Goal: Task Accomplishment & Management: Manage account settings

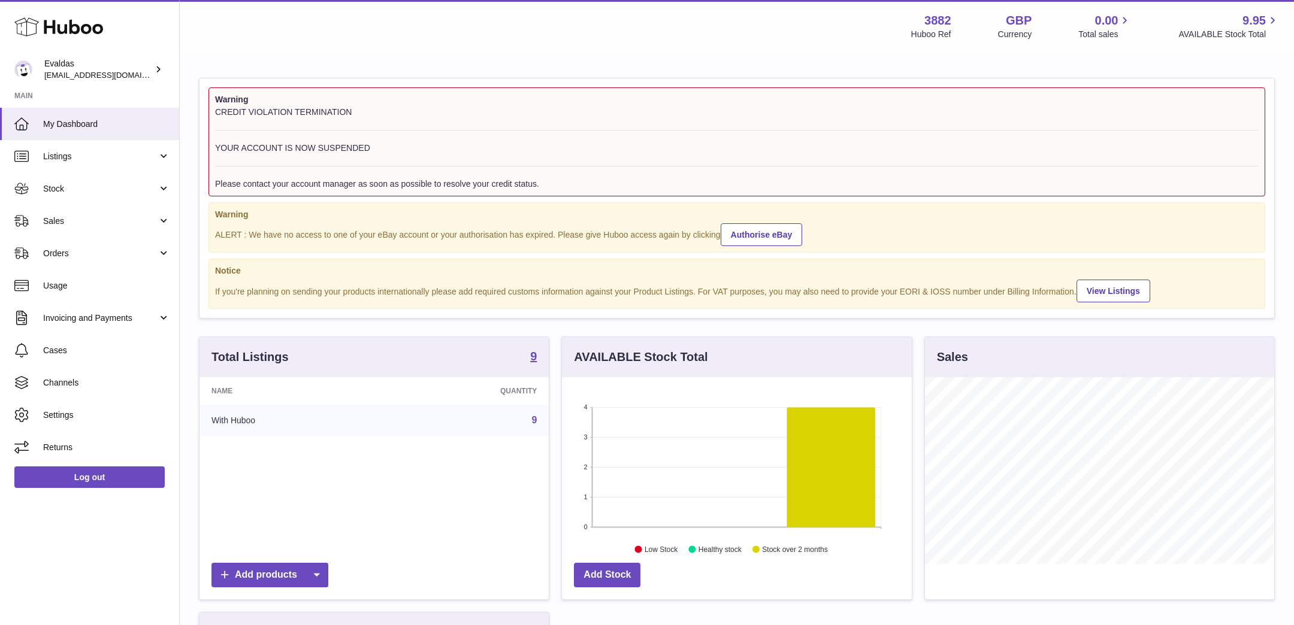
click at [188, 195] on div "Warning CREDIT VIOLATION TERMINATION YOUR ACCOUNT IS NOW SUSPENDED Please conta…" at bounding box center [737, 448] width 1114 height 788
click at [553, 356] on div "Total Listings 9 Name Quantity With Huboo 9 Add products" at bounding box center [374, 475] width 362 height 276
click at [553, 355] on div "Total Listings 9 Name Quantity With Huboo 9 Add products" at bounding box center [374, 475] width 362 height 276
click at [185, 251] on div "Warning CREDIT VIOLATION TERMINATION YOUR ACCOUNT IS NOW SUSPENDED Please conta…" at bounding box center [737, 448] width 1114 height 788
click at [165, 253] on link "Orders" at bounding box center [89, 253] width 179 height 32
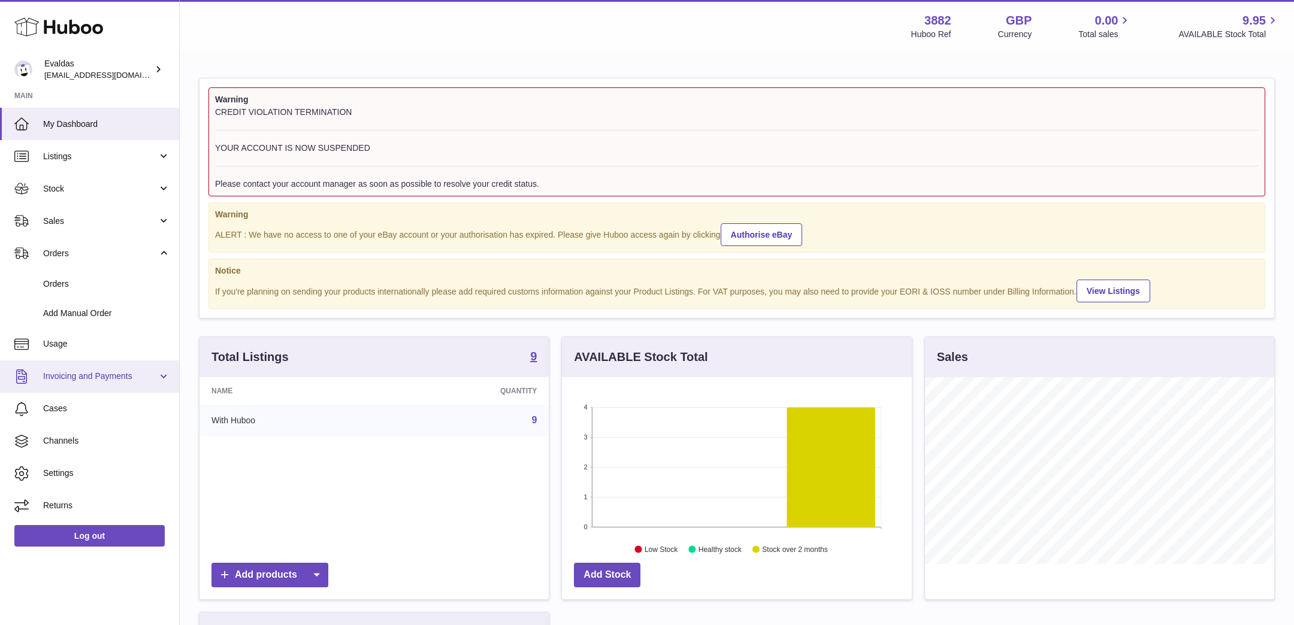
click at [164, 378] on link "Invoicing and Payments" at bounding box center [89, 377] width 179 height 32
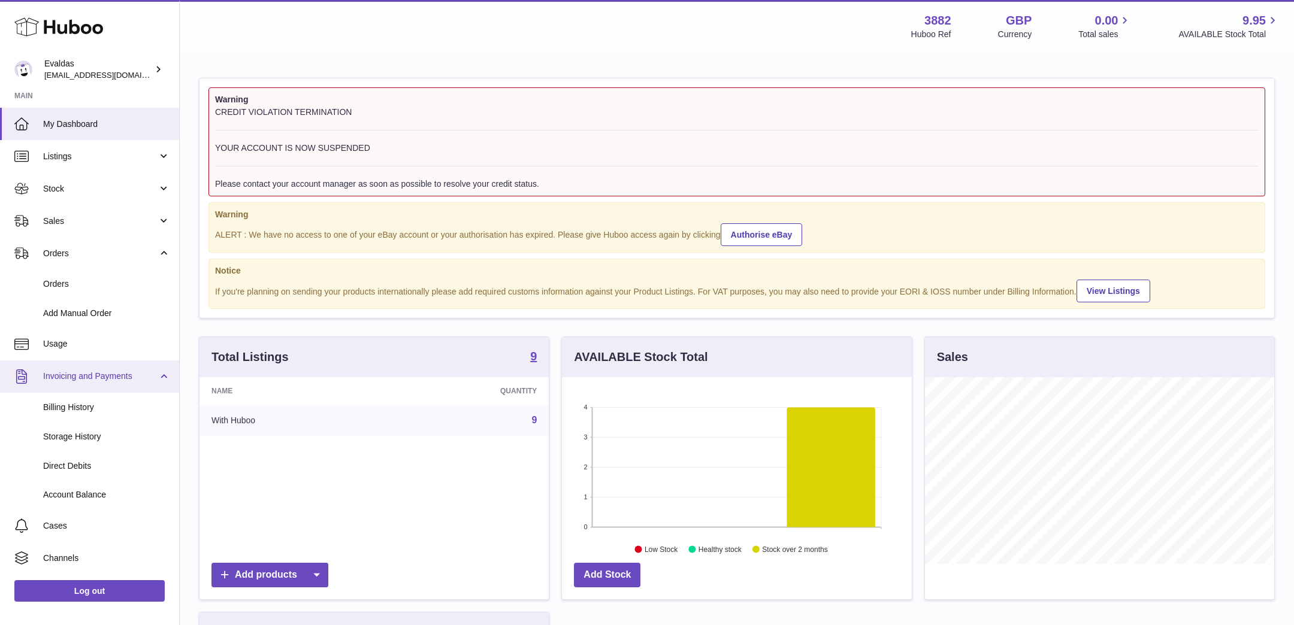
click at [164, 378] on link "Invoicing and Payments" at bounding box center [89, 377] width 179 height 32
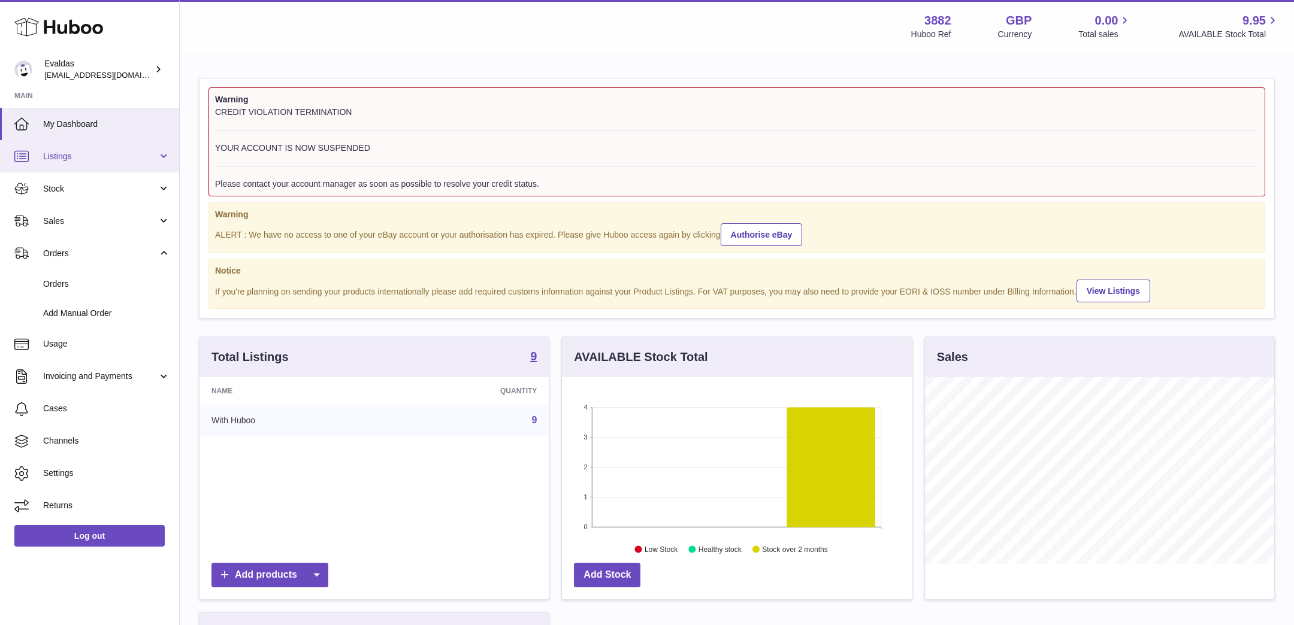
click at [162, 150] on link "Listings" at bounding box center [89, 156] width 179 height 32
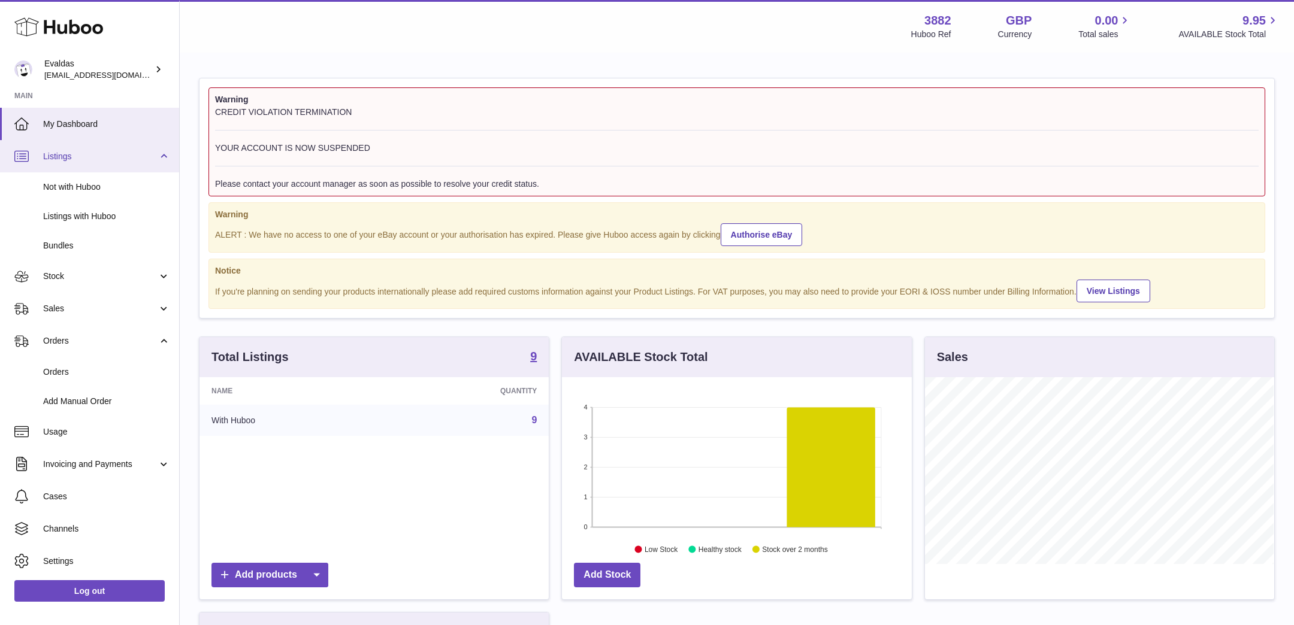
click at [162, 150] on link "Listings" at bounding box center [89, 156] width 179 height 32
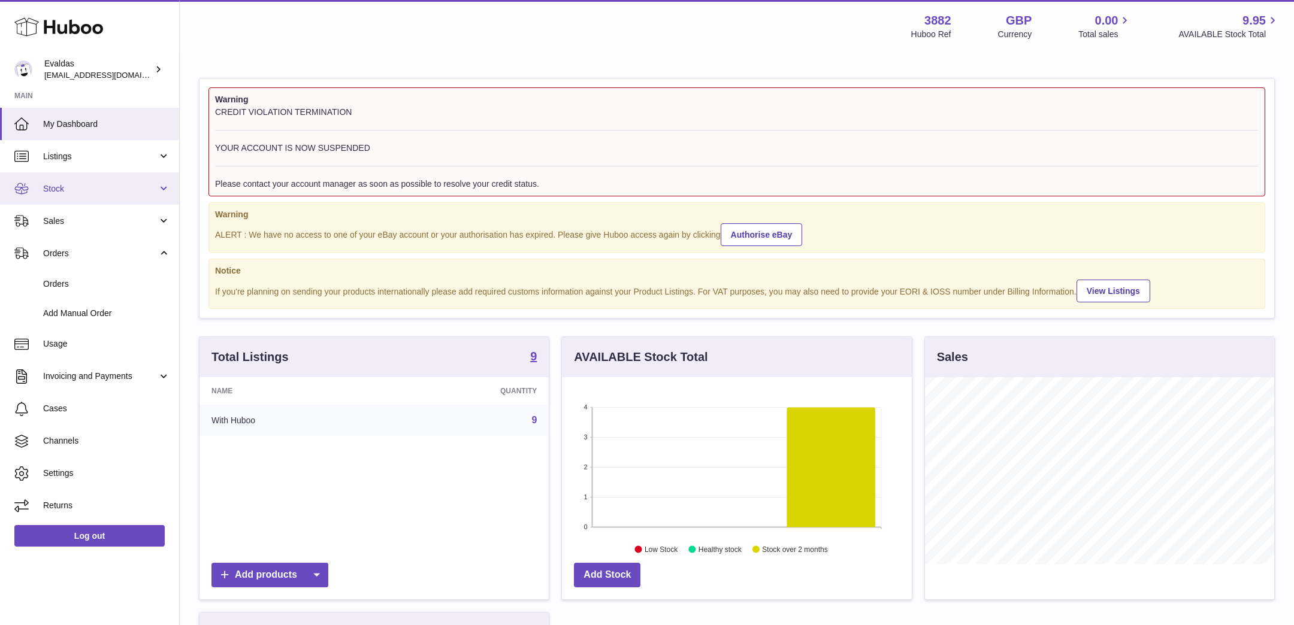
click at [162, 182] on link "Stock" at bounding box center [89, 189] width 179 height 32
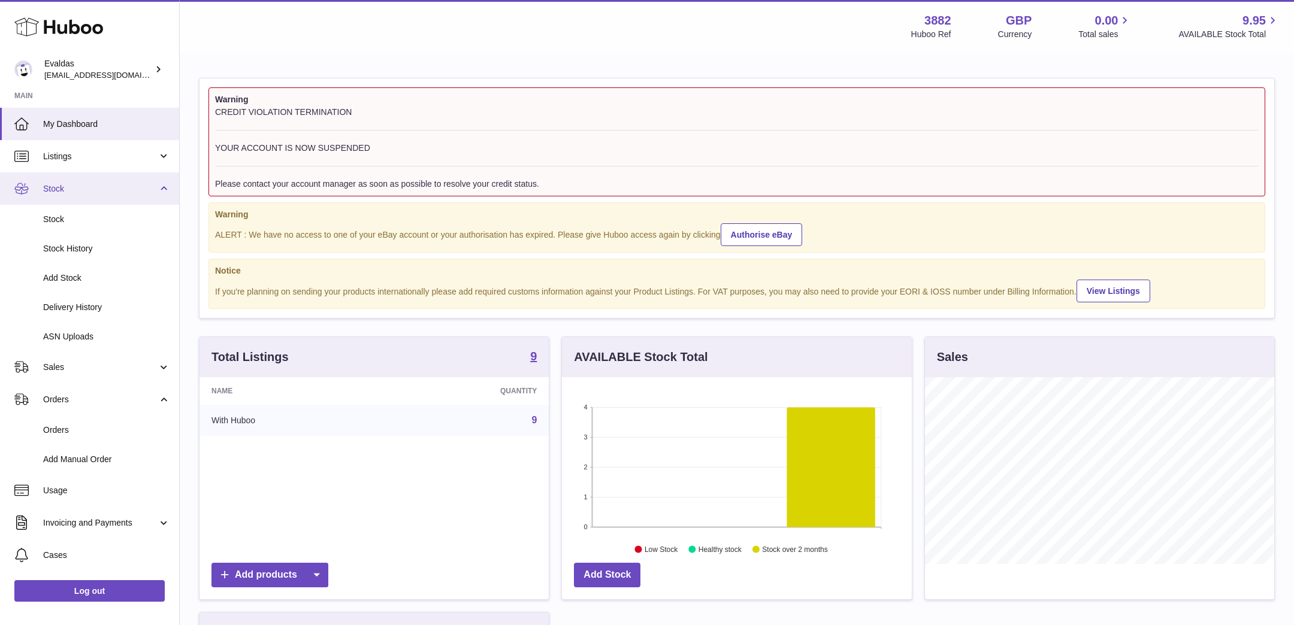
click at [162, 182] on link "Stock" at bounding box center [89, 189] width 179 height 32
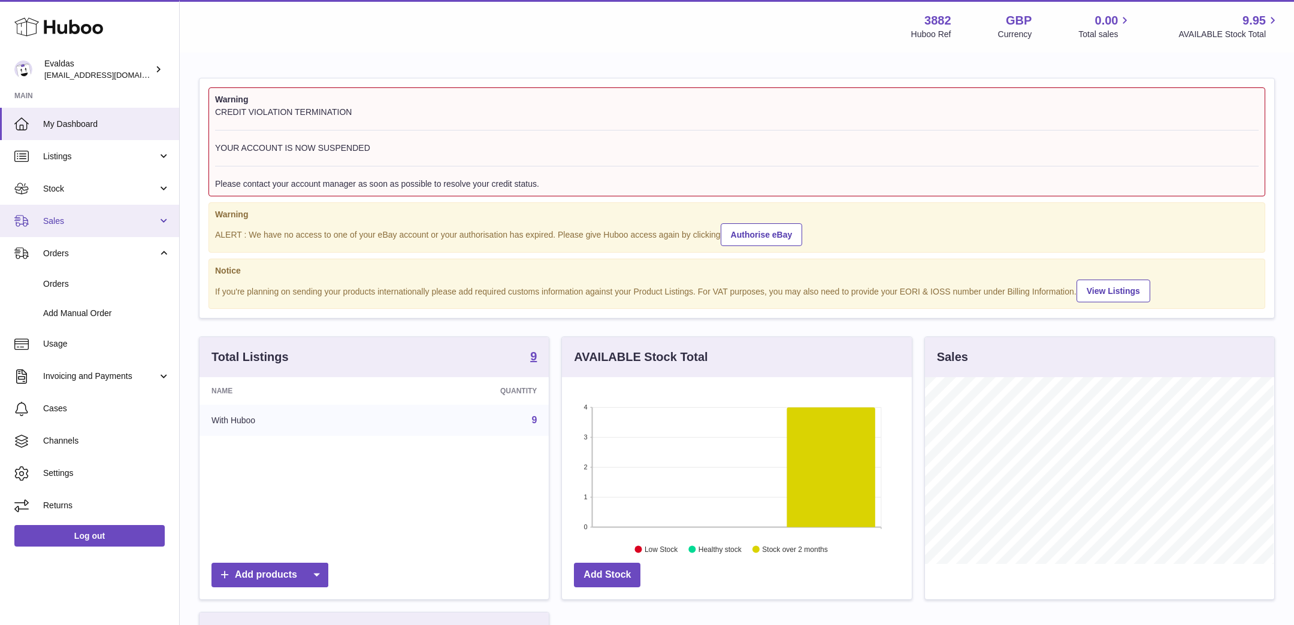
click at [162, 216] on link "Sales" at bounding box center [89, 221] width 179 height 32
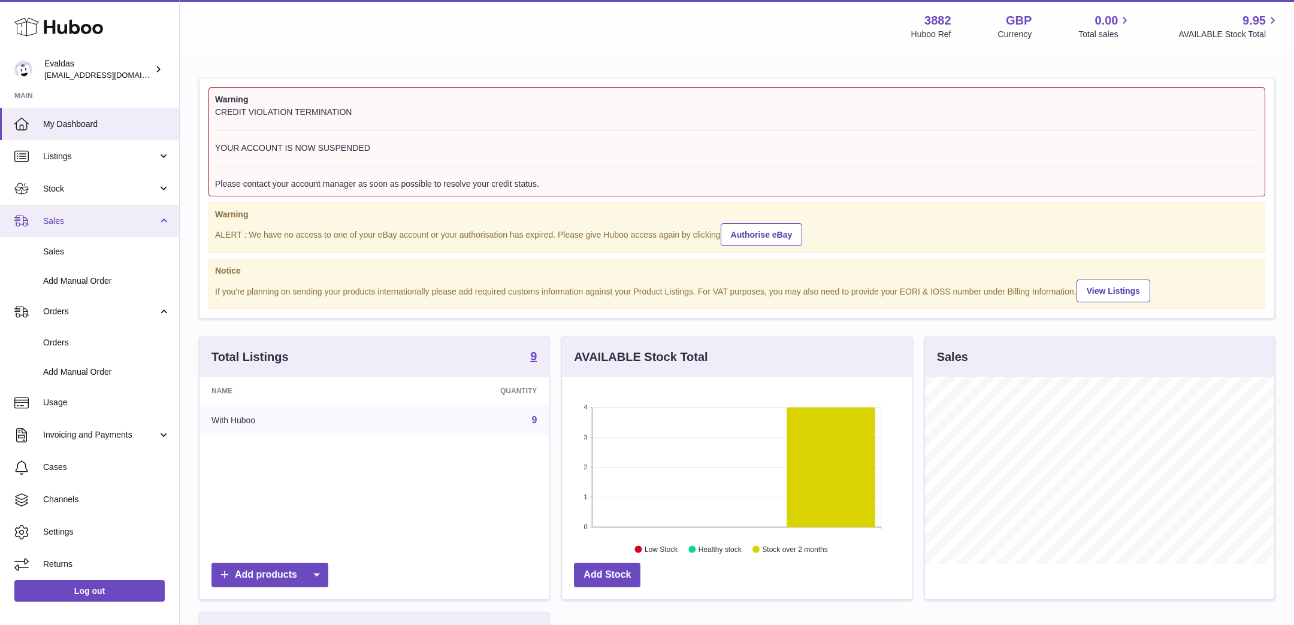
click at [162, 216] on link "Sales" at bounding box center [89, 221] width 179 height 32
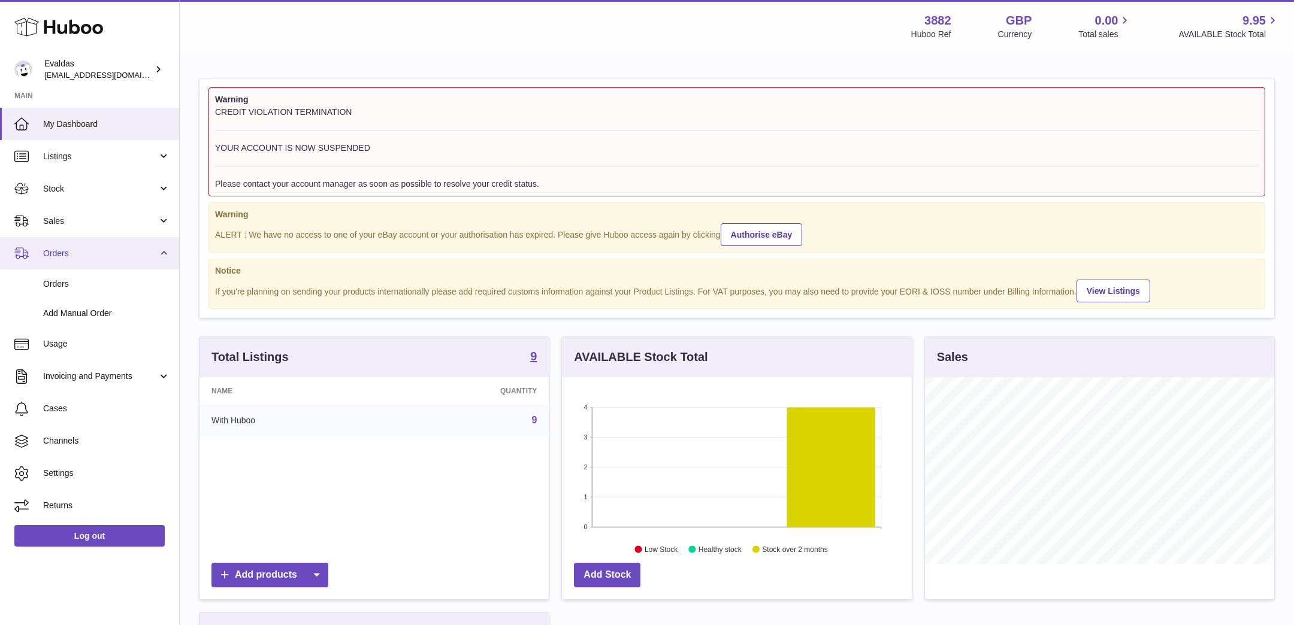
click at [163, 249] on link "Orders" at bounding box center [89, 253] width 179 height 32
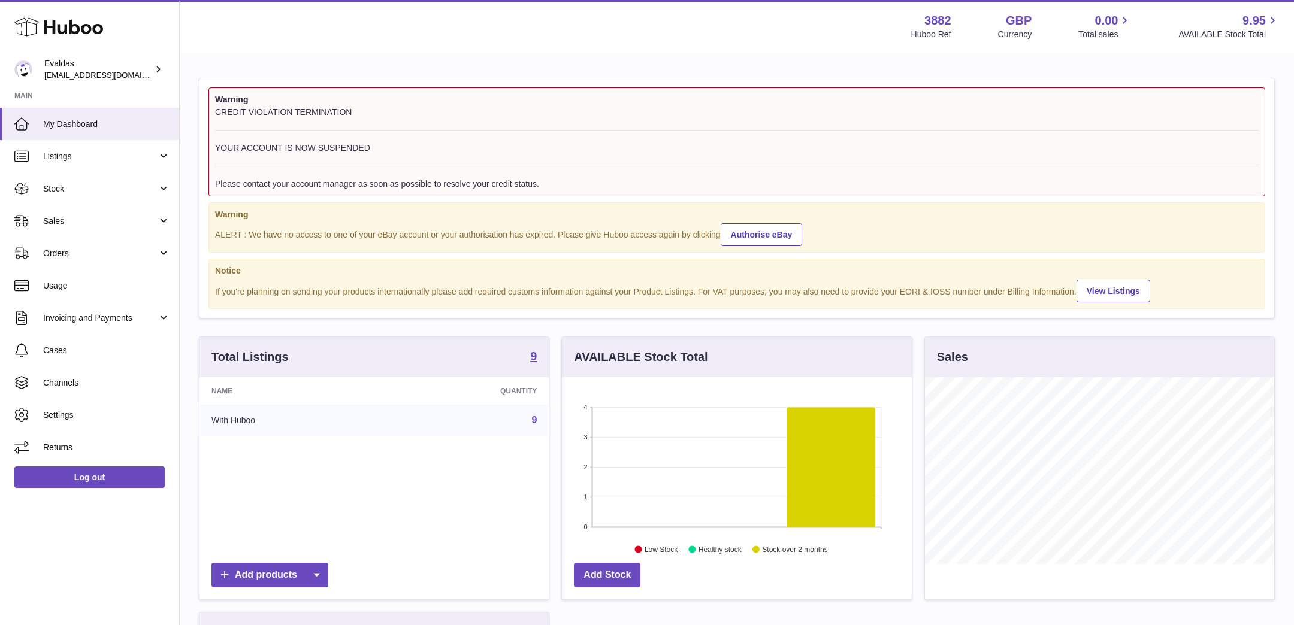
click at [200, 251] on div "Warning CREDIT VIOLATION TERMINATION YOUR ACCOUNT IS NOW SUSPENDED Please conta…" at bounding box center [737, 198] width 1075 height 240
click at [200, 133] on div "Warning CREDIT VIOLATION TERMINATION YOUR ACCOUNT IS NOW SUSPENDED Please conta…" at bounding box center [737, 198] width 1075 height 240
click at [201, 137] on div "Warning CREDIT VIOLATION TERMINATION YOUR ACCOUNT IS NOW SUSPENDED Please conta…" at bounding box center [737, 198] width 1075 height 240
click at [184, 119] on div "Warning CREDIT VIOLATION TERMINATION YOUR ACCOUNT IS NOW SUSPENDED Please conta…" at bounding box center [737, 448] width 1114 height 788
click at [184, 120] on div "Warning CREDIT VIOLATION TERMINATION YOUR ACCOUNT IS NOW SUSPENDED Please conta…" at bounding box center [737, 448] width 1114 height 788
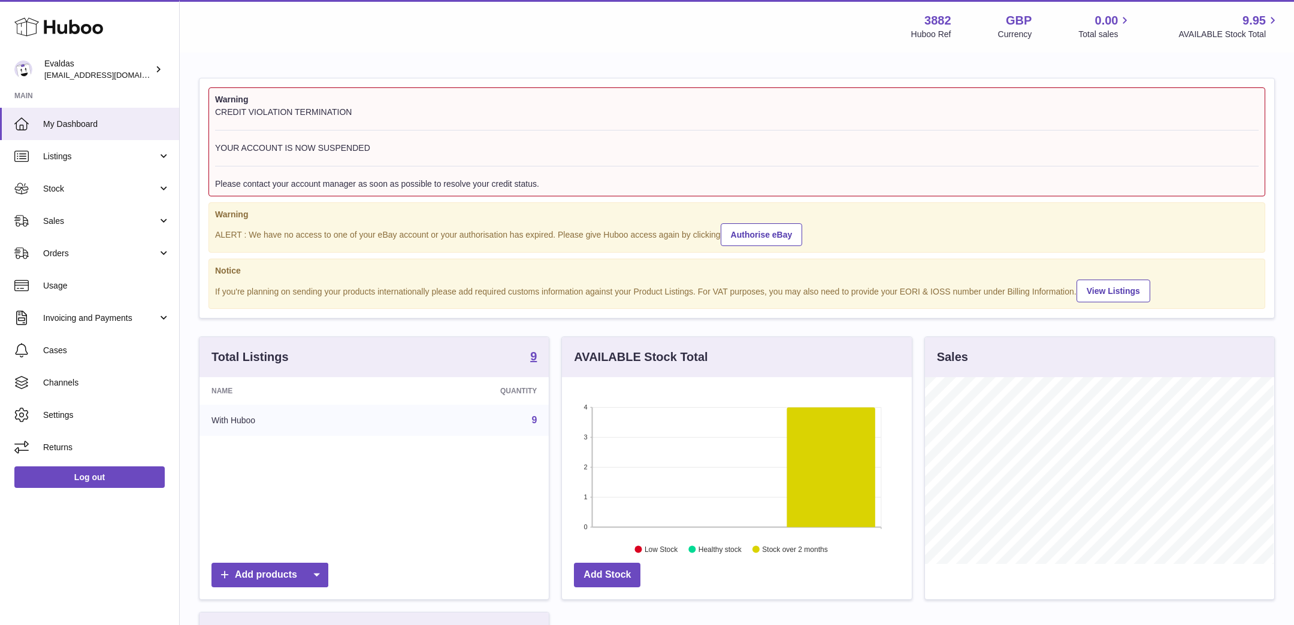
click at [185, 117] on div "Warning CREDIT VIOLATION TERMINATION YOUR ACCOUNT IS NOW SUSPENDED Please conta…" at bounding box center [737, 448] width 1114 height 788
click at [177, 117] on link "My Dashboard" at bounding box center [89, 124] width 179 height 32
click at [186, 117] on div "Warning CREDIT VIOLATION TERMINATION YOUR ACCOUNT IS NOW SUSPENDED Please conta…" at bounding box center [737, 448] width 1114 height 788
click at [184, 119] on div "Warning CREDIT VIOLATION TERMINATION YOUR ACCOUNT IS NOW SUSPENDED Please conta…" at bounding box center [737, 448] width 1114 height 788
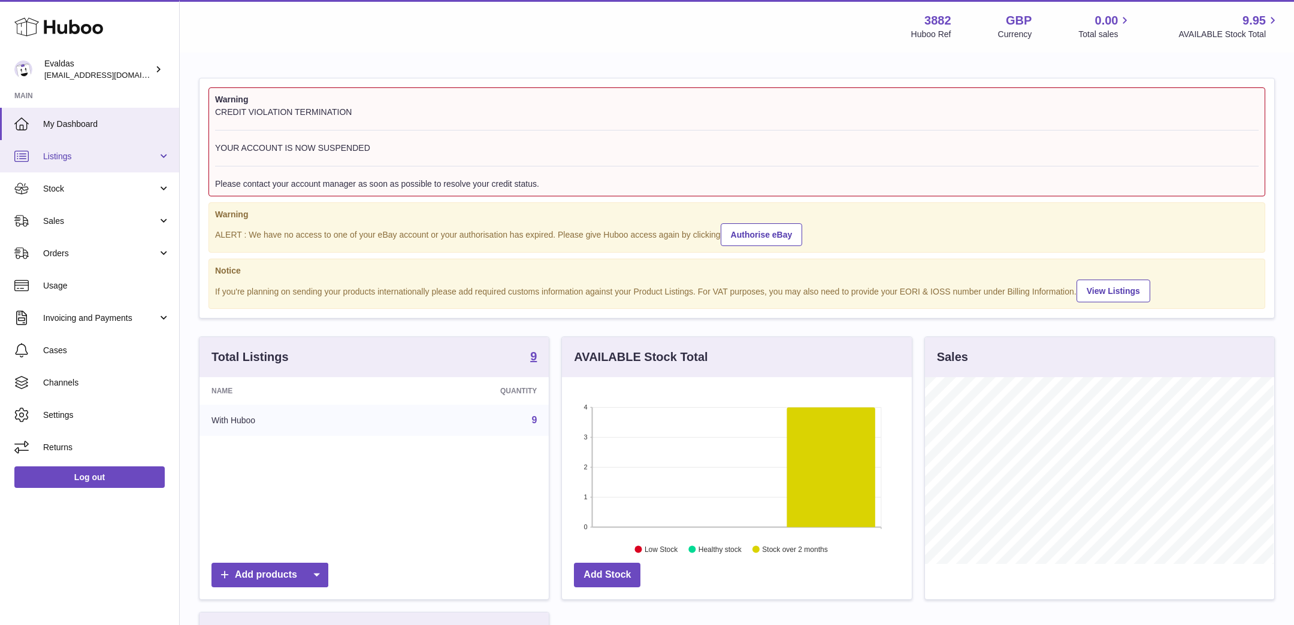
click at [164, 158] on link "Listings" at bounding box center [89, 156] width 179 height 32
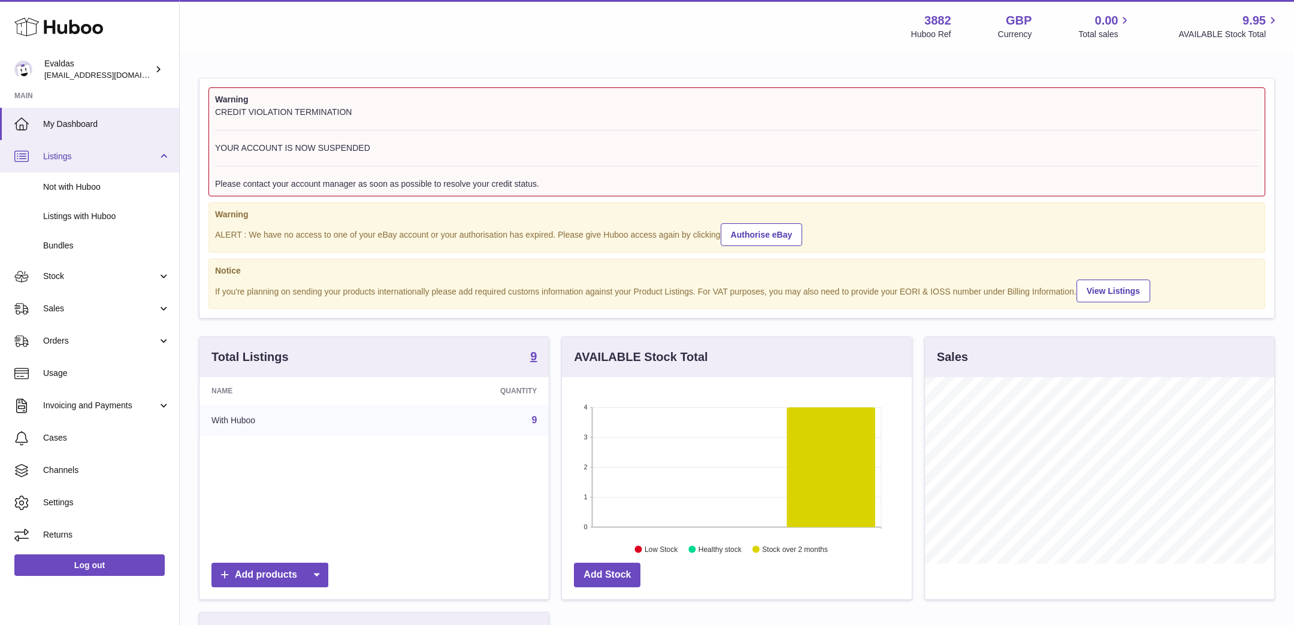
click at [164, 158] on link "Listings" at bounding box center [89, 156] width 179 height 32
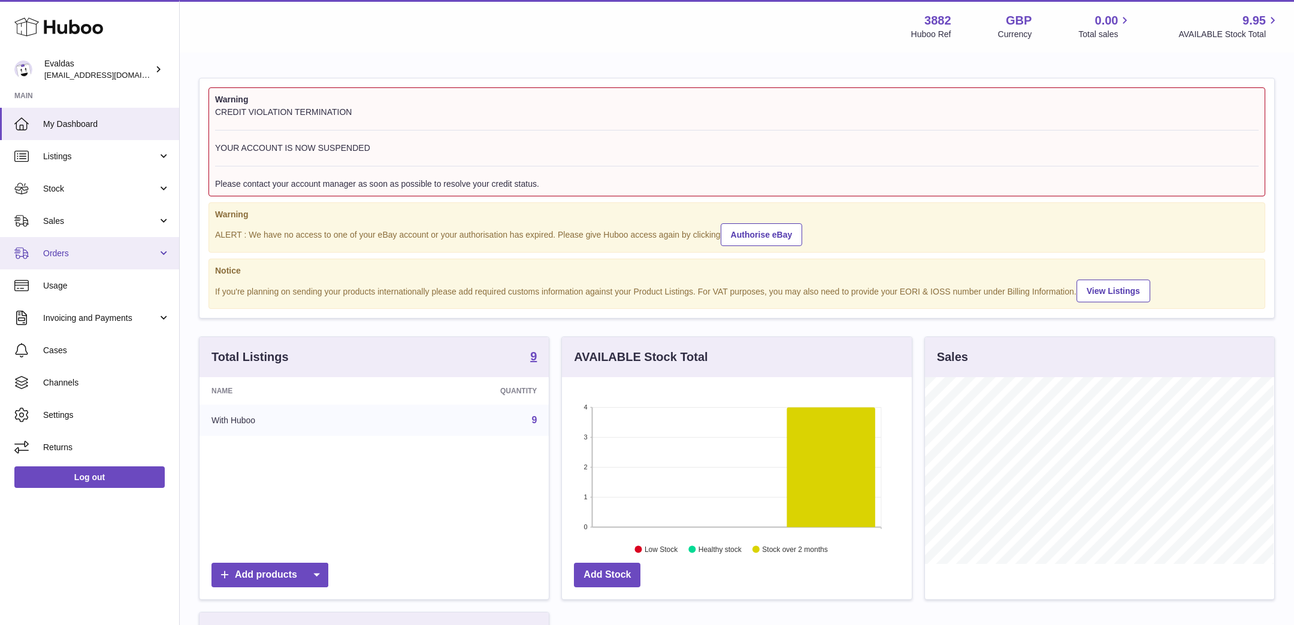
click at [166, 255] on link "Orders" at bounding box center [89, 253] width 179 height 32
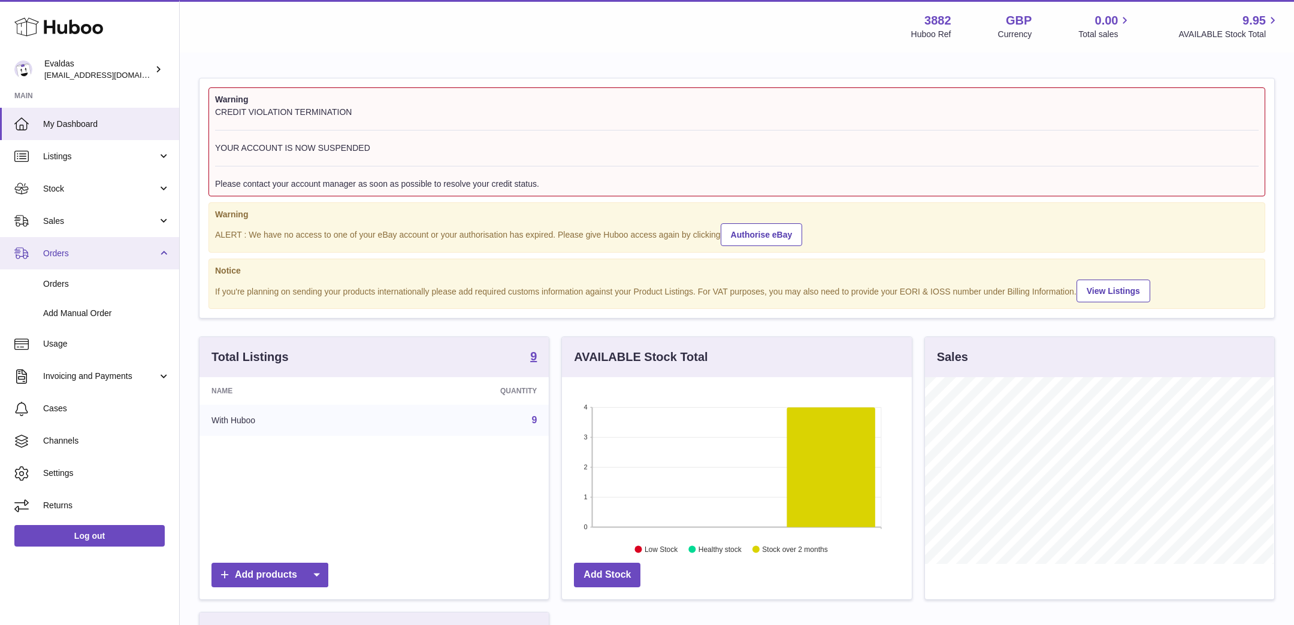
click at [165, 253] on link "Orders" at bounding box center [89, 253] width 179 height 32
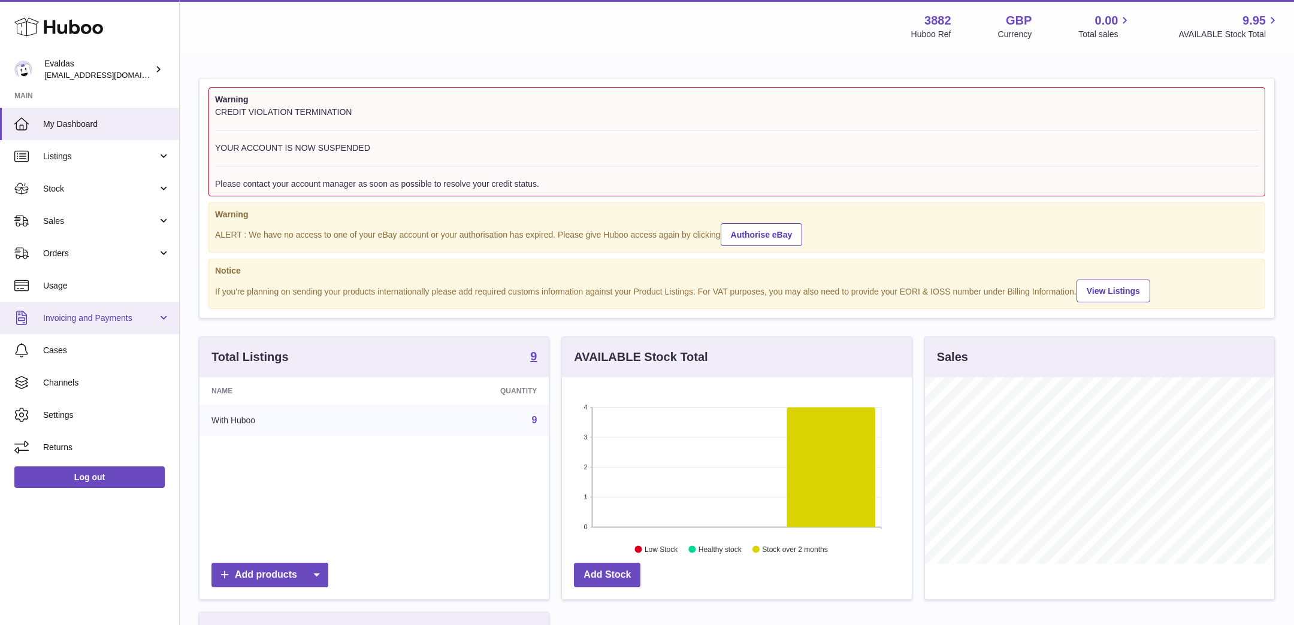
click at [165, 312] on link "Invoicing and Payments" at bounding box center [89, 318] width 179 height 32
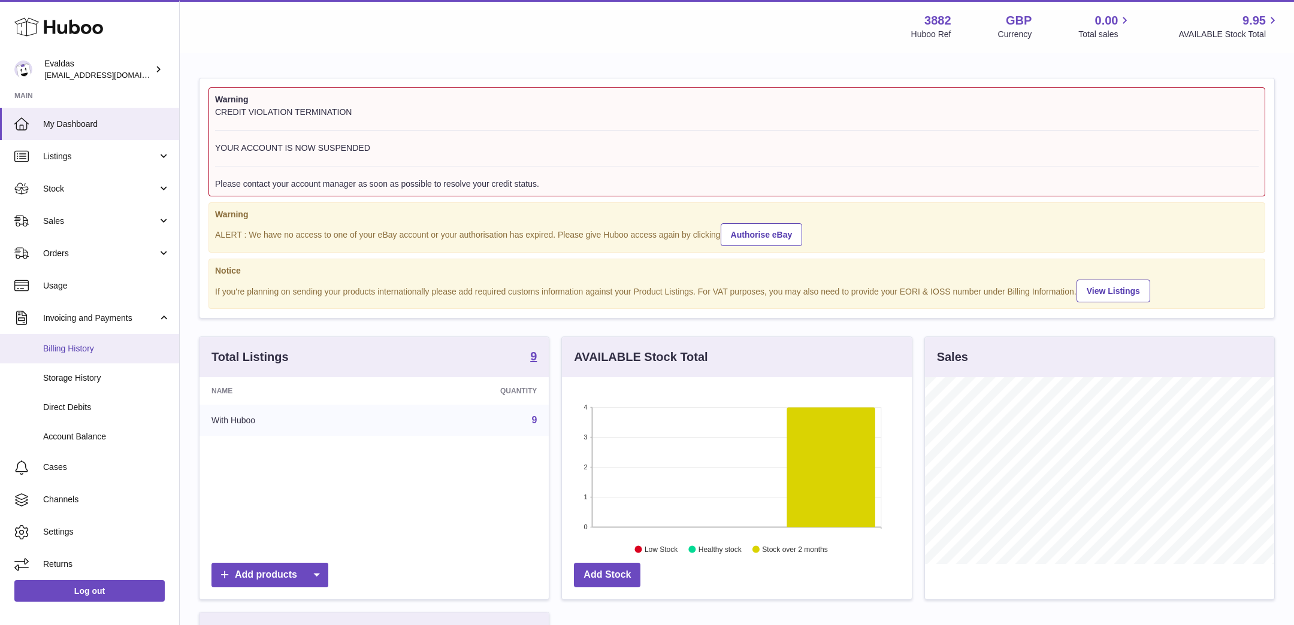
click at [98, 345] on span "Billing History" at bounding box center [106, 348] width 127 height 11
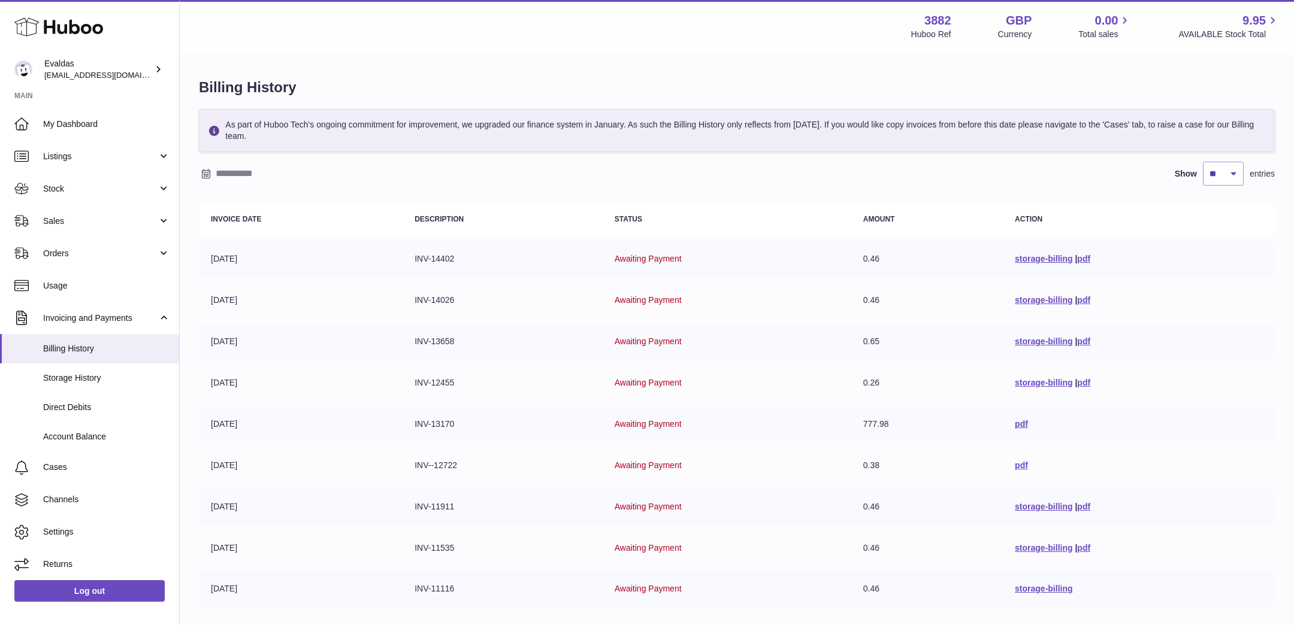
drag, startPoint x: 256, startPoint y: 421, endPoint x: 209, endPoint y: 421, distance: 47.3
click at [209, 421] on td "31-07-2025" at bounding box center [301, 424] width 204 height 35
click at [756, 415] on td "Awaiting Payment" at bounding box center [727, 424] width 249 height 35
click at [690, 414] on td "Awaiting Payment" at bounding box center [727, 424] width 249 height 35
click at [717, 414] on td "Awaiting Payment" at bounding box center [727, 424] width 249 height 35
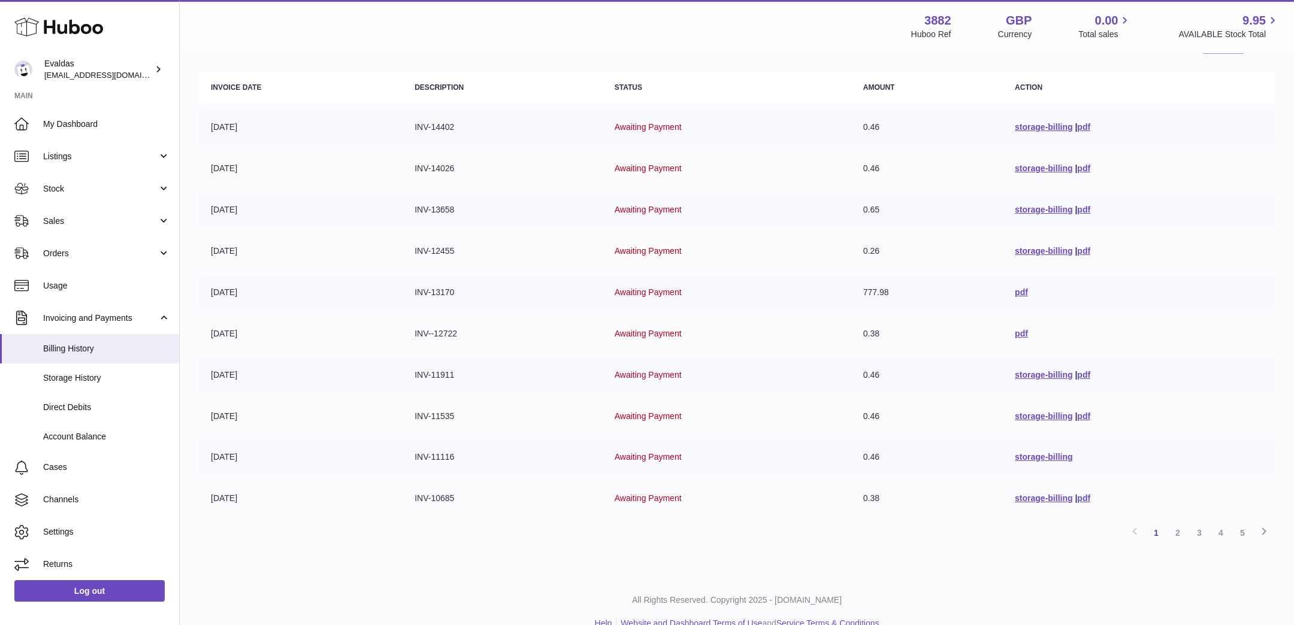
scroll to position [147, 0]
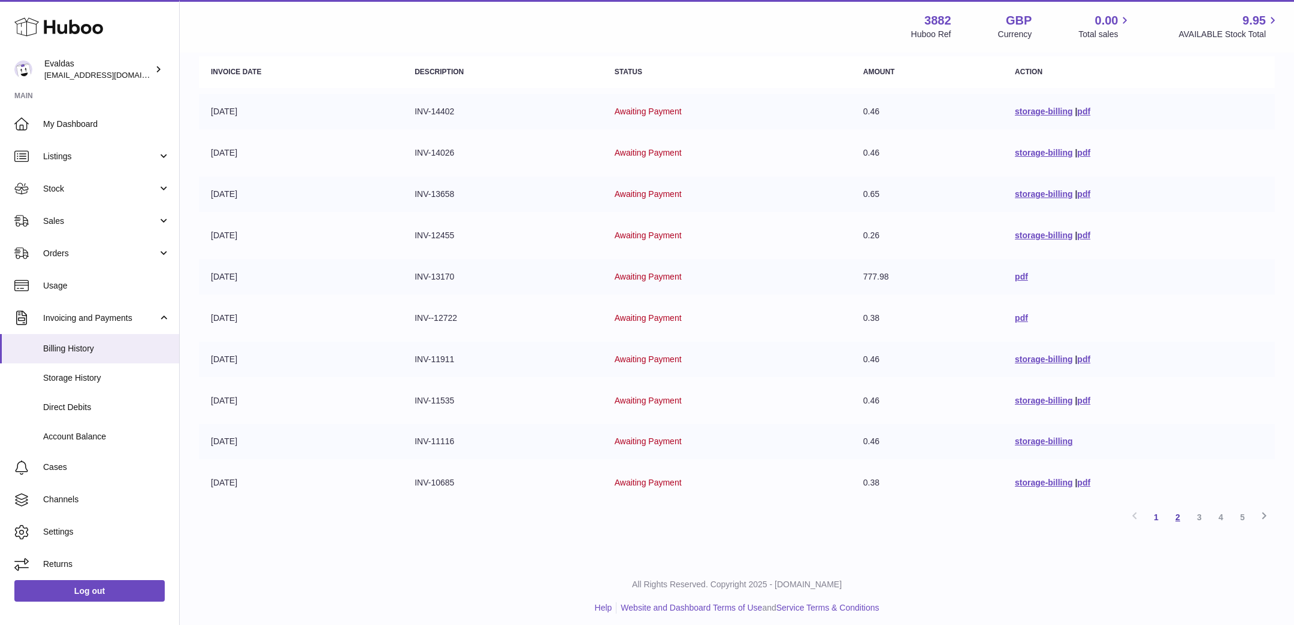
click at [1177, 510] on link "2" at bounding box center [1178, 518] width 22 height 22
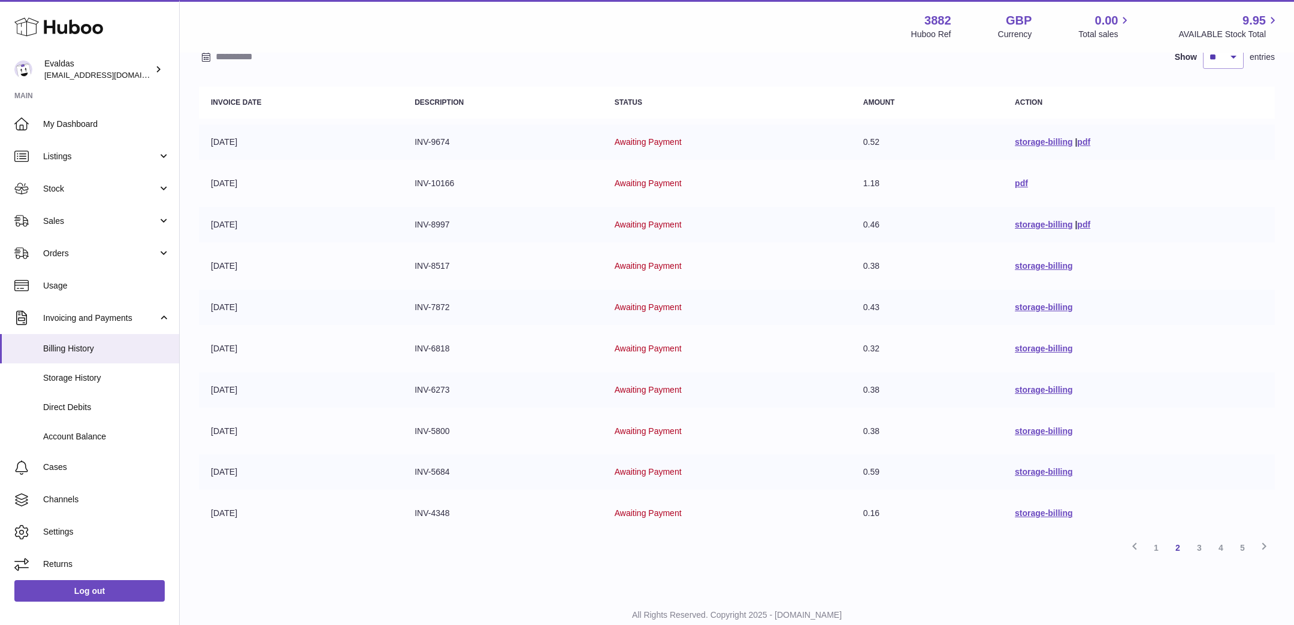
scroll to position [147, 0]
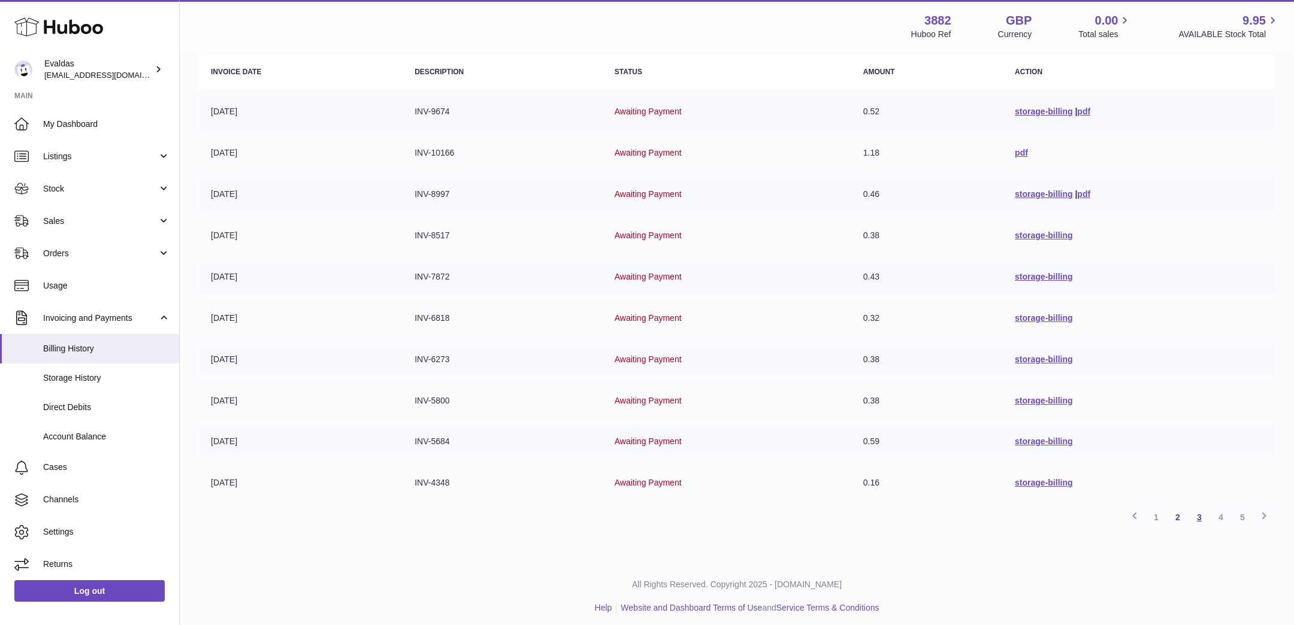
click at [1198, 509] on link "3" at bounding box center [1200, 518] width 22 height 22
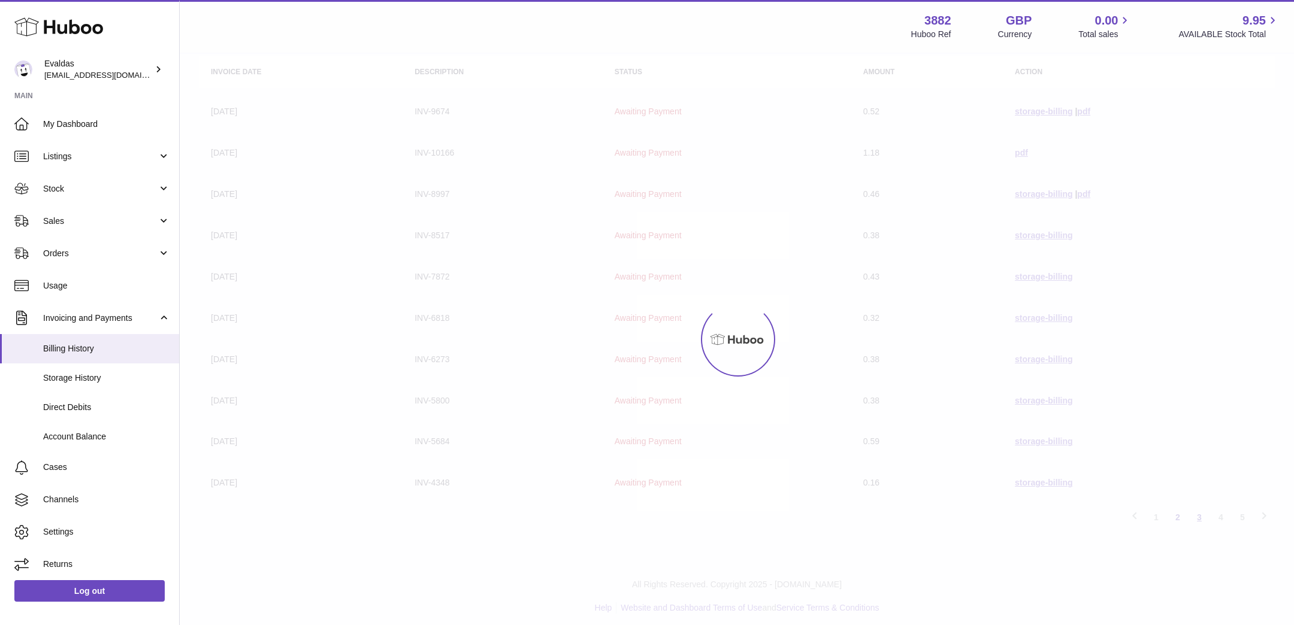
scroll to position [54, 0]
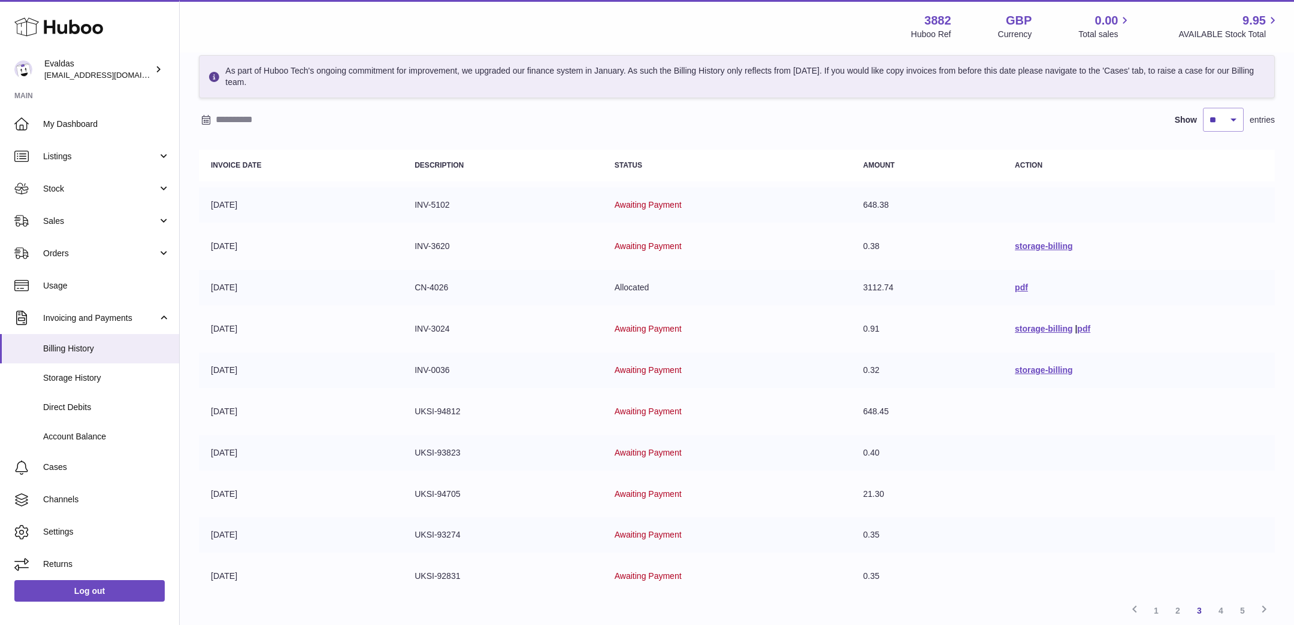
drag, startPoint x: 259, startPoint y: 284, endPoint x: 198, endPoint y: 284, distance: 60.5
click at [199, 284] on td "25-04-2025" at bounding box center [301, 287] width 204 height 35
drag, startPoint x: 662, startPoint y: 288, endPoint x: 597, endPoint y: 288, distance: 65.3
click at [597, 288] on tr "25-04-2025 CN-4026 Allocated 3112.74 pdf" at bounding box center [737, 287] width 1076 height 35
click at [733, 286] on td "Allocated" at bounding box center [727, 287] width 249 height 35
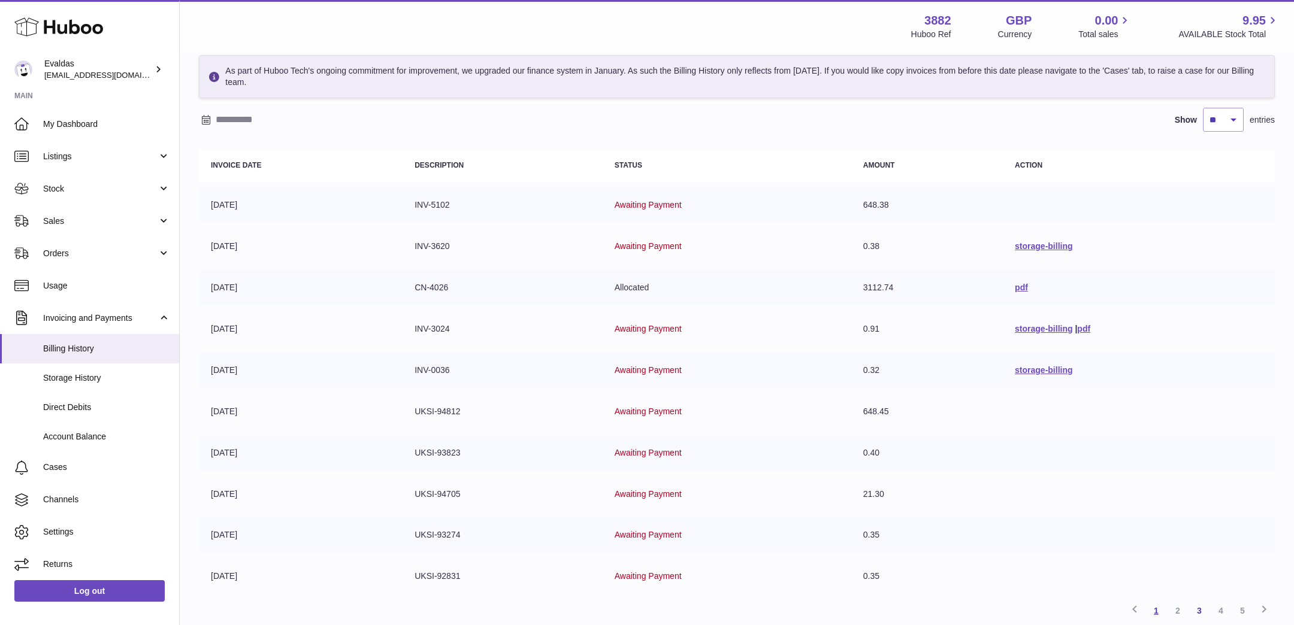
click at [1157, 603] on link "1" at bounding box center [1157, 611] width 22 height 22
click at [538, 159] on th "Description" at bounding box center [503, 166] width 200 height 32
click at [537, 159] on th "Description" at bounding box center [503, 166] width 200 height 32
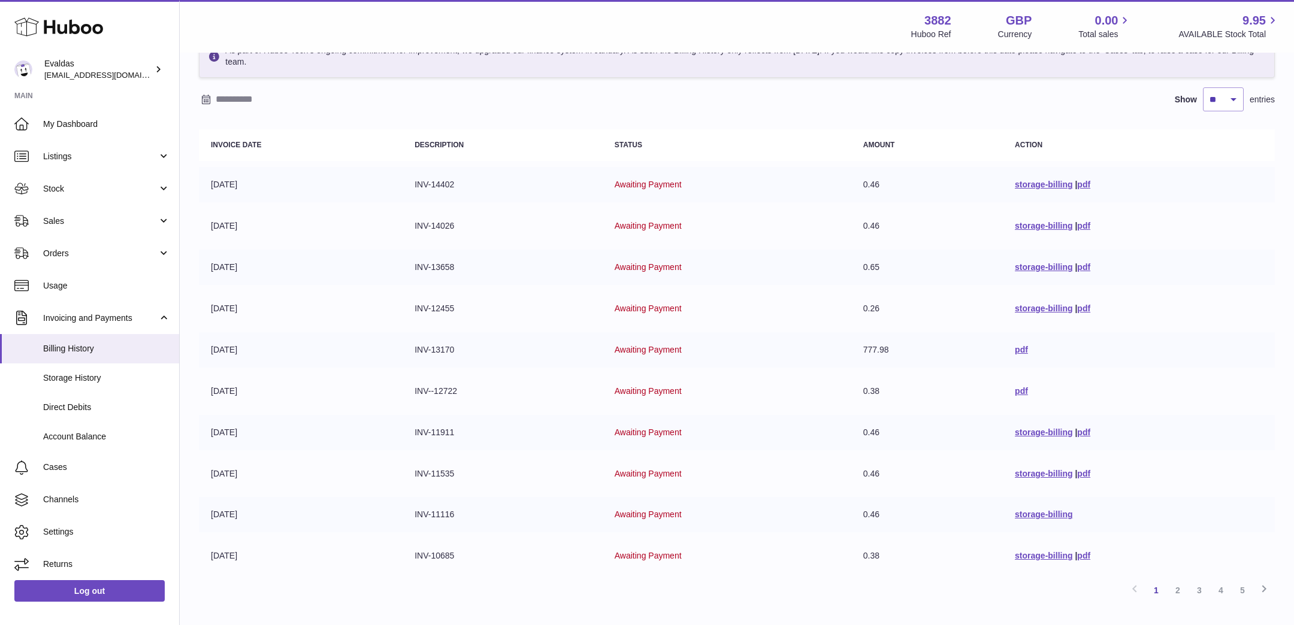
scroll to position [62, 0]
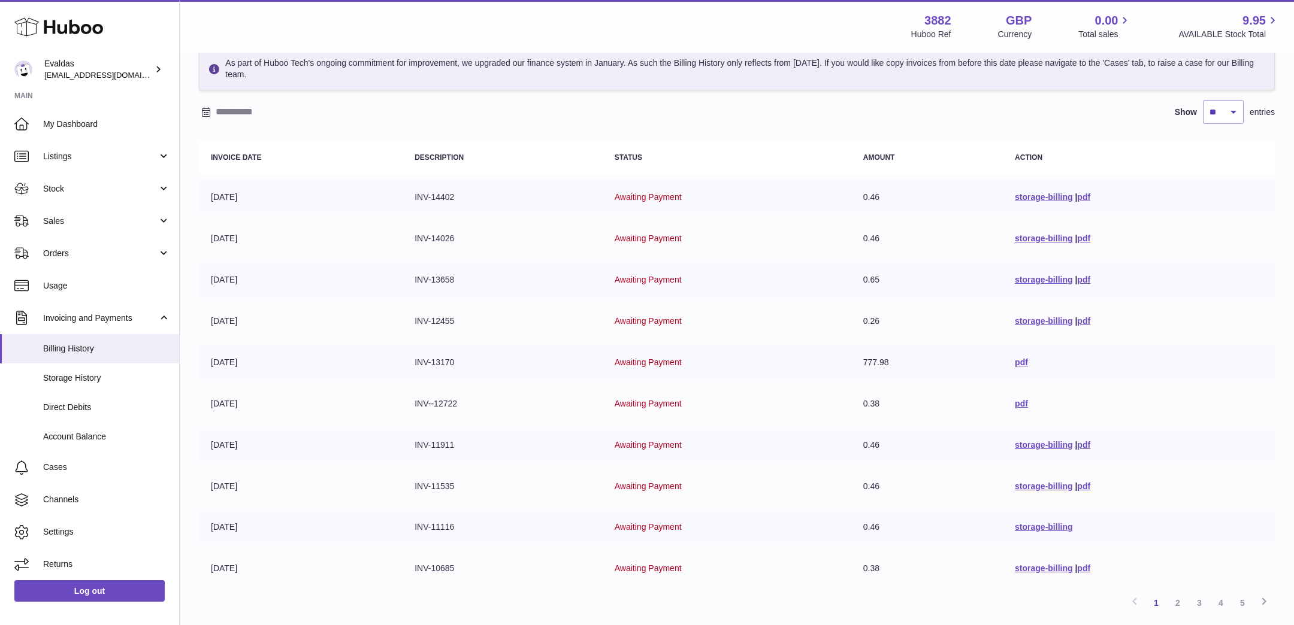
click at [539, 152] on th "Description" at bounding box center [503, 158] width 200 height 32
click at [534, 152] on th "Description" at bounding box center [503, 158] width 200 height 32
